Goal: Transaction & Acquisition: Purchase product/service

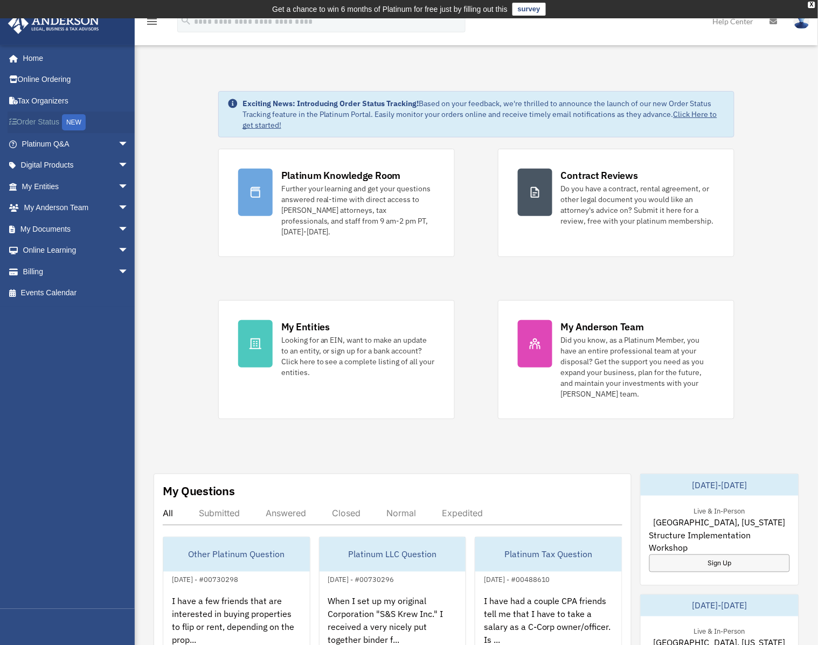
click at [34, 121] on link "Order Status NEW" at bounding box center [76, 123] width 137 height 22
click at [47, 272] on link "Billing arrow_drop_down" at bounding box center [76, 272] width 137 height 22
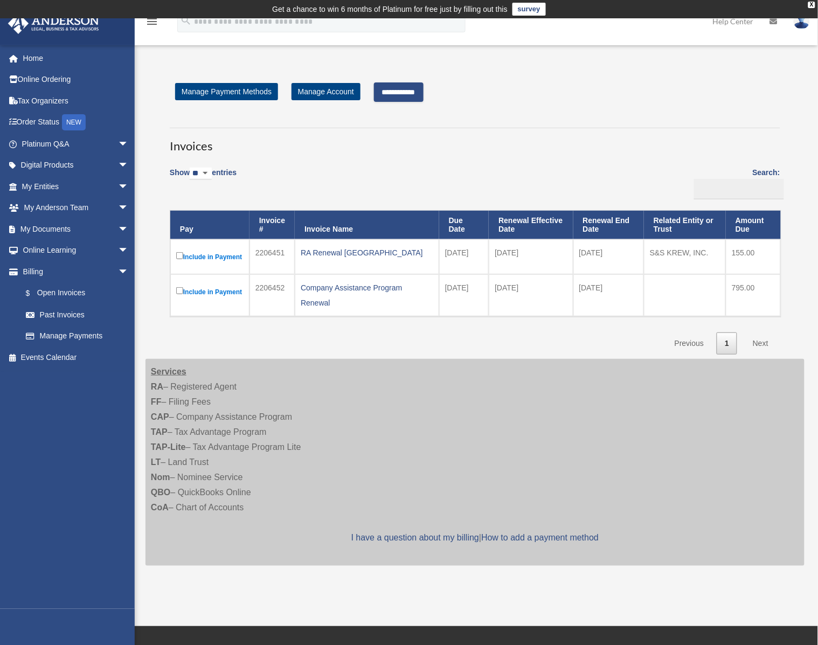
click at [413, 95] on input "**********" at bounding box center [399, 91] width 50 height 19
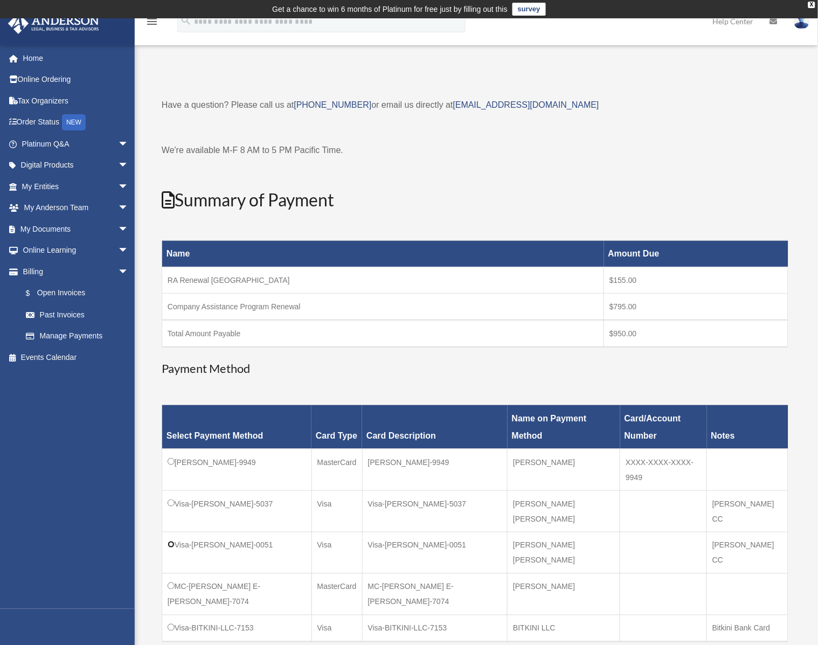
scroll to position [314, 0]
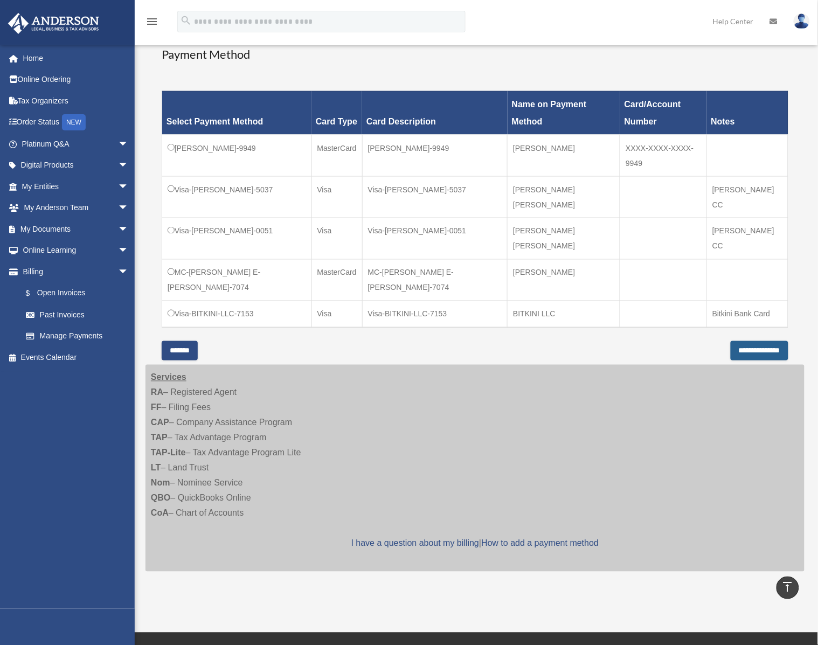
click at [752, 341] on input "**********" at bounding box center [760, 350] width 58 height 19
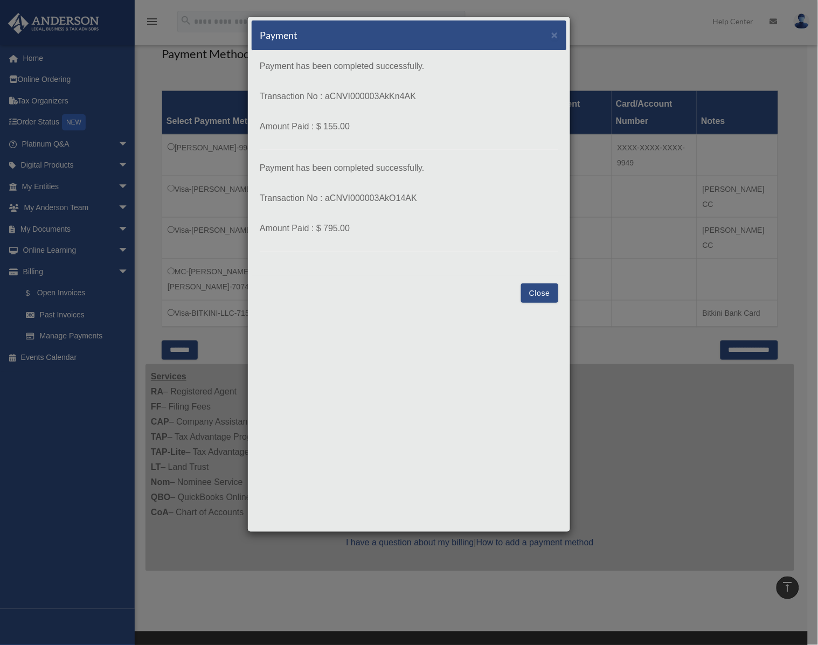
click at [329, 99] on p "Transaction No : aCNVI000003AkKn4AK" at bounding box center [409, 96] width 298 height 15
drag, startPoint x: 326, startPoint y: 96, endPoint x: 430, endPoint y: 97, distance: 104.0
click at [430, 97] on p "Transaction No : aCNVI000003AkKn4AK" at bounding box center [409, 96] width 298 height 15
copy p "aCNVI000003AkKn4AK"
drag, startPoint x: 394, startPoint y: 219, endPoint x: 386, endPoint y: 214, distance: 9.0
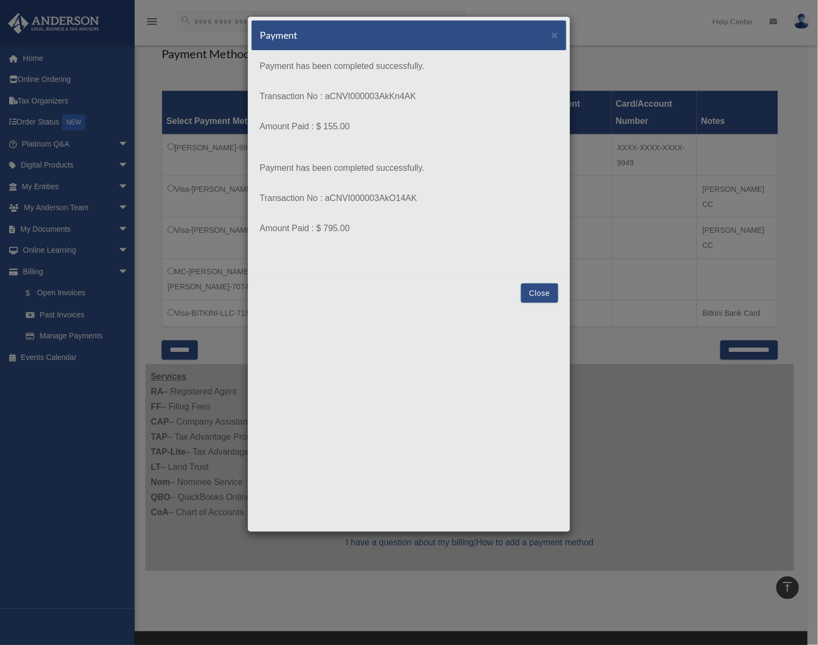
click at [393, 219] on p "Payment has been completed successfully. Transaction No : aCNVI000003AkKn4AK Am…" at bounding box center [409, 155] width 298 height 193
drag, startPoint x: 419, startPoint y: 198, endPoint x: 324, endPoint y: 203, distance: 95.0
click at [324, 203] on p "Transaction No : aCNVI000003AkO14AK" at bounding box center [409, 198] width 298 height 15
copy p "aCNVI000003AkO14AK"
click at [540, 292] on button "Close" at bounding box center [539, 292] width 37 height 19
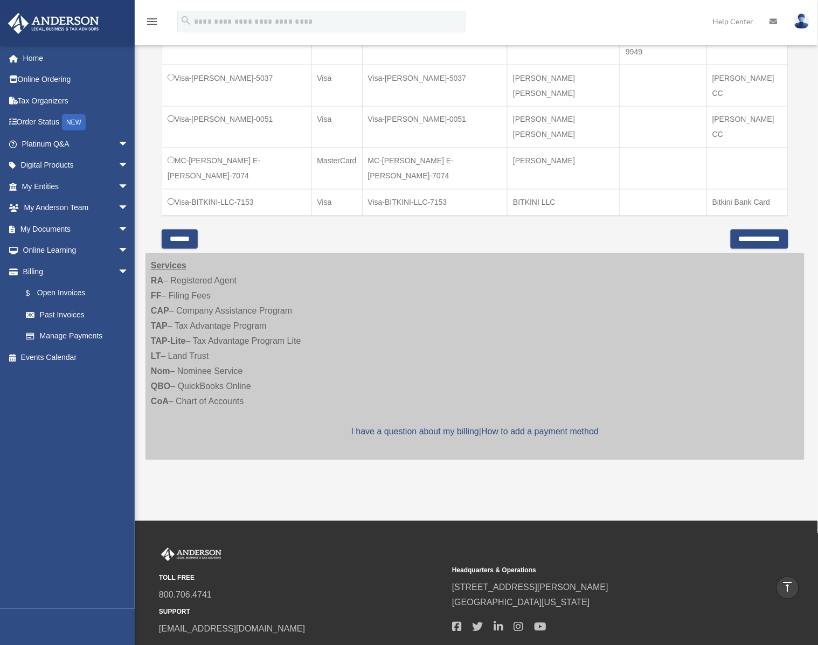
scroll to position [0, 0]
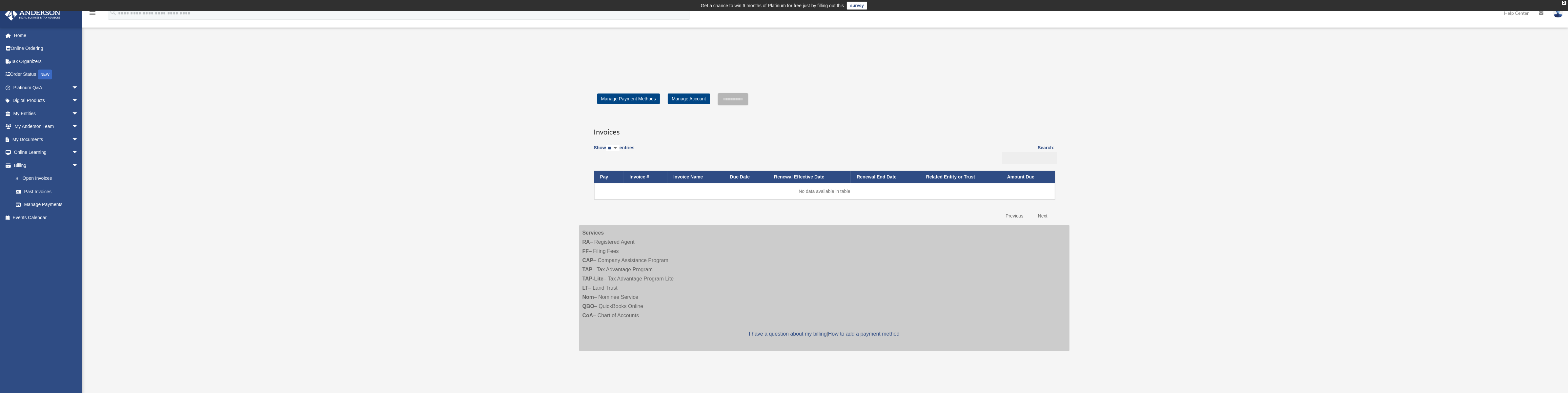
click at [497, 15] on img at bounding box center [1558, 13] width 10 height 10
click at [497, 56] on link "Logout" at bounding box center [1460, 57] width 66 height 13
